Goal: Navigation & Orientation: Find specific page/section

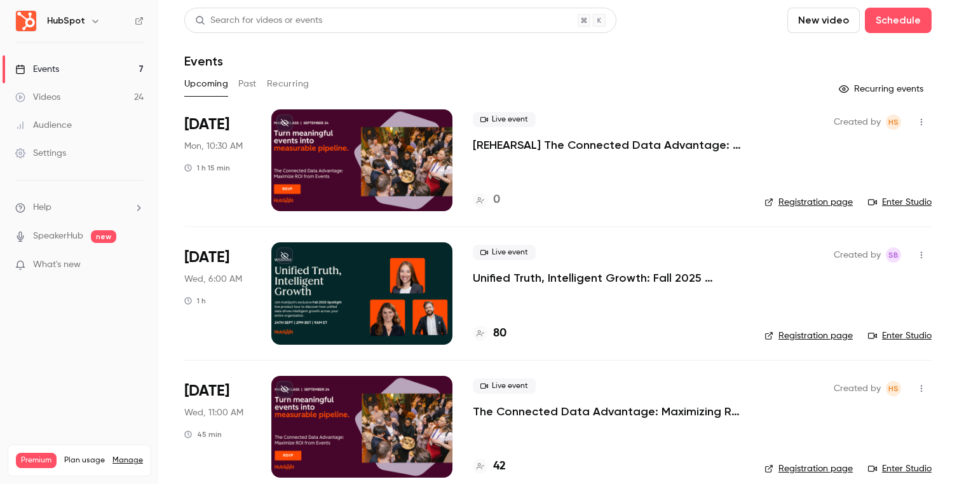
scroll to position [548, 0]
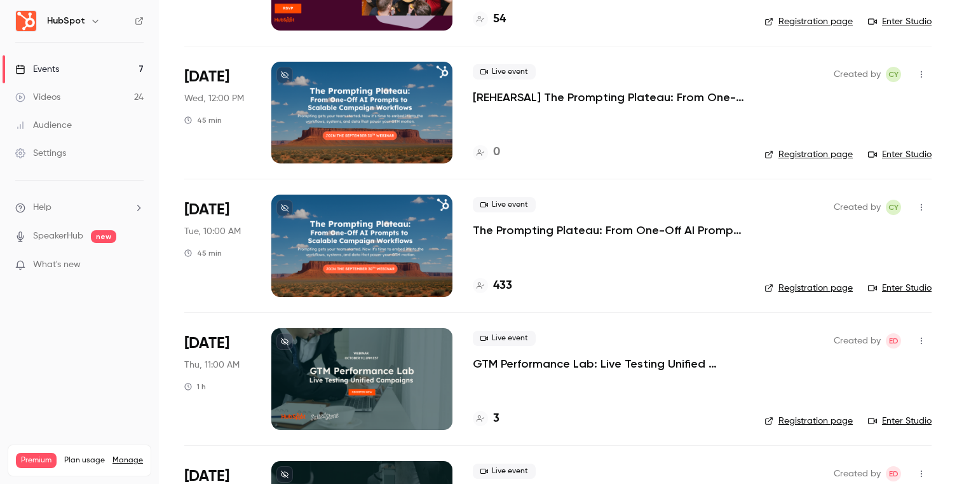
scroll to position [441, 0]
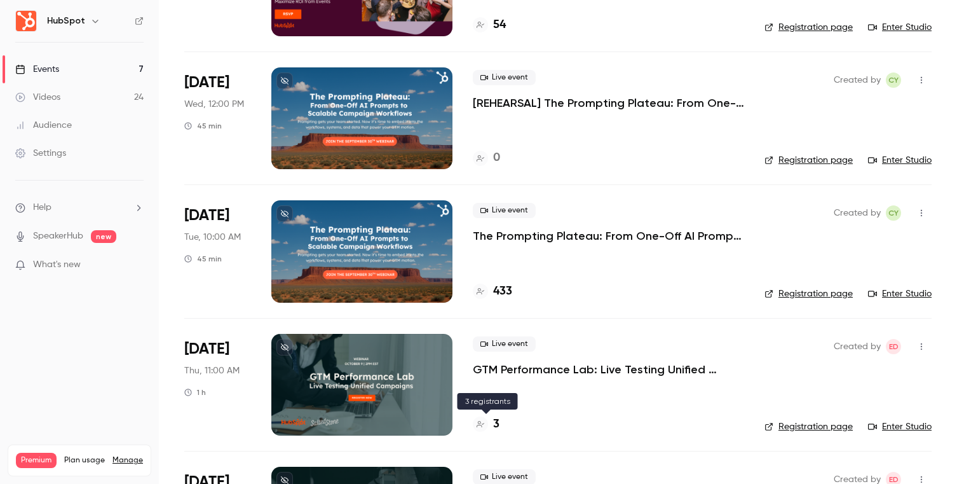
click at [496, 421] on h4 "3" at bounding box center [496, 424] width 6 height 17
